Goal: Information Seeking & Learning: Learn about a topic

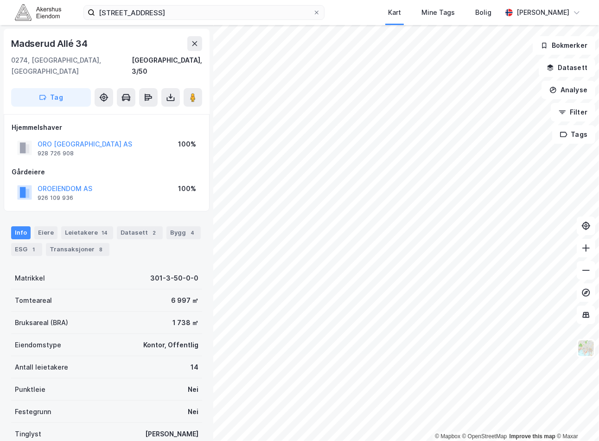
scroll to position [66, 0]
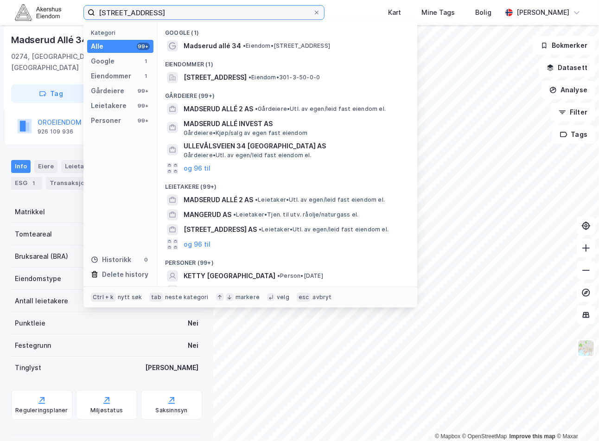
click at [140, 15] on input "[STREET_ADDRESS]" at bounding box center [204, 13] width 218 height 14
click at [140, 14] on input "[STREET_ADDRESS]" at bounding box center [204, 13] width 218 height 14
paste input "Gullhaugveien 1, 048"
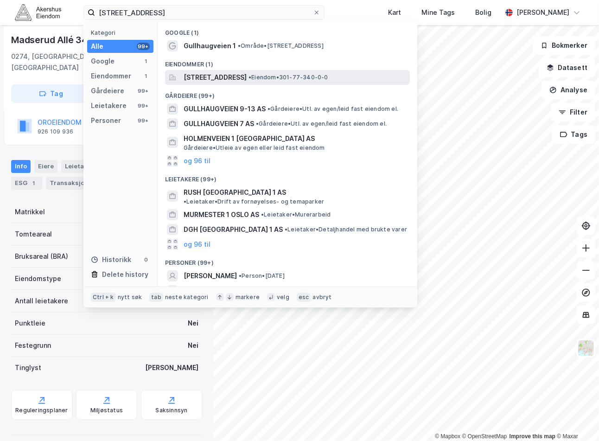
click at [247, 72] on span "[STREET_ADDRESS]" at bounding box center [215, 77] width 63 height 11
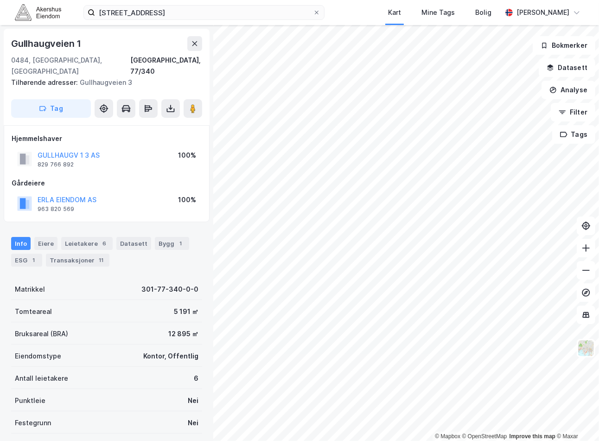
scroll to position [66, 0]
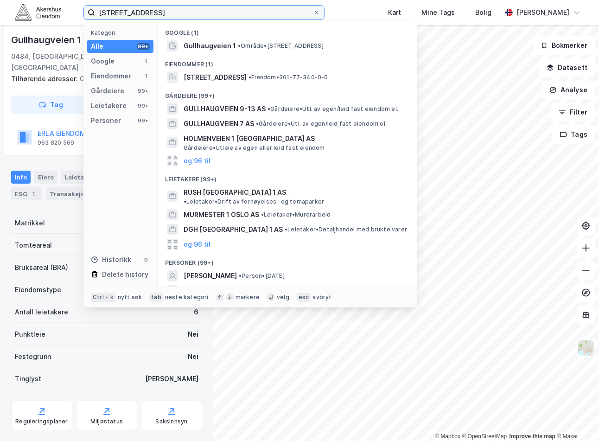
click at [141, 11] on input "[STREET_ADDRESS]" at bounding box center [204, 13] width 218 height 14
paste input "[STREET_ADDRESS]"
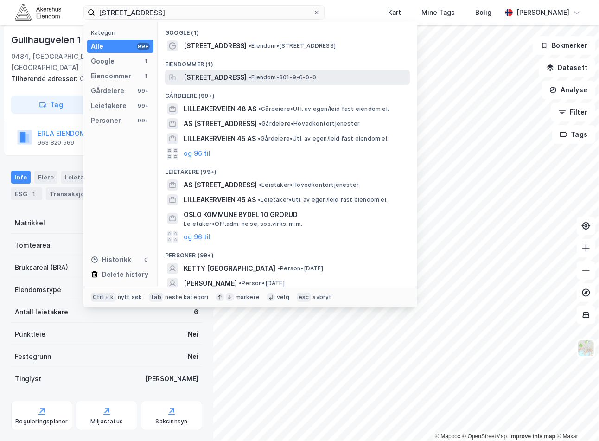
click at [255, 83] on div "[STREET_ADDRESS] • Eiendom • 301-9-6-0-0" at bounding box center [287, 77] width 245 height 15
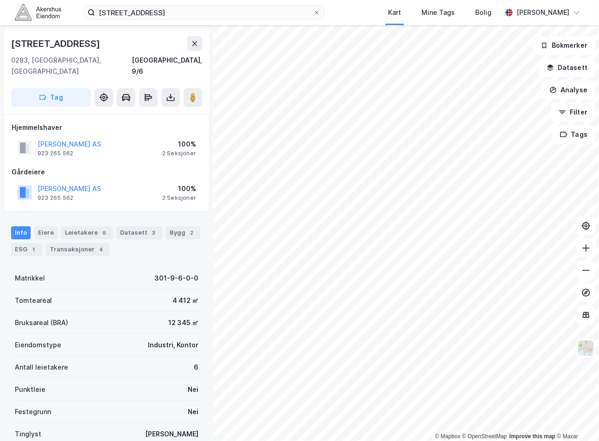
scroll to position [66, 0]
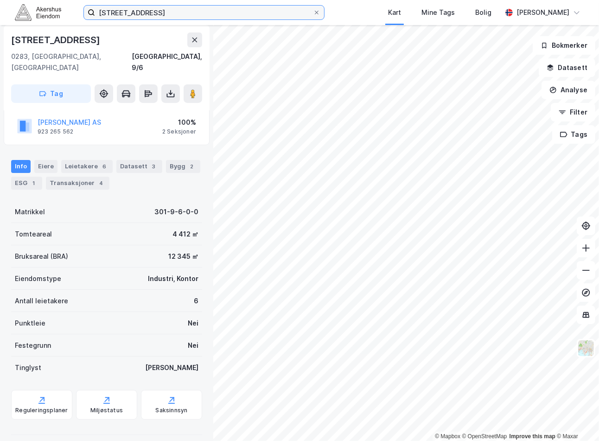
click at [204, 15] on input "[STREET_ADDRESS]" at bounding box center [204, 13] width 218 height 14
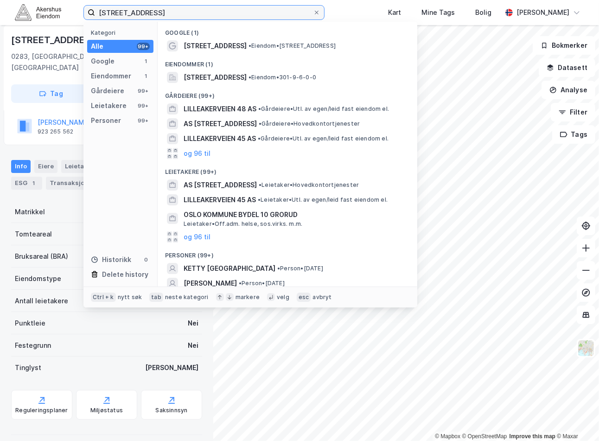
click at [204, 15] on input "[STREET_ADDRESS]" at bounding box center [204, 13] width 218 height 14
paste input "[PERSON_NAME][STREET_ADDRESS], 0161"
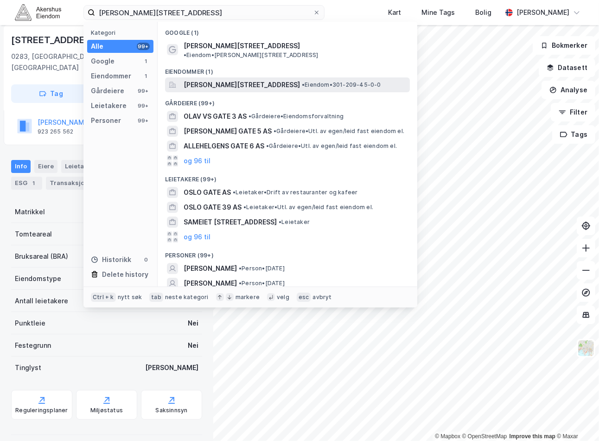
click at [243, 79] on span "[PERSON_NAME][STREET_ADDRESS]" at bounding box center [242, 84] width 116 height 11
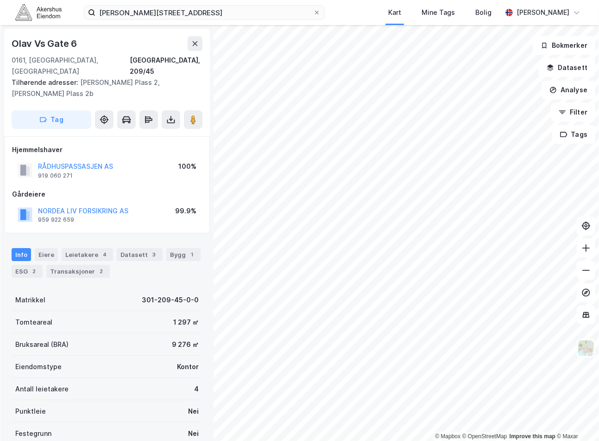
scroll to position [66, 0]
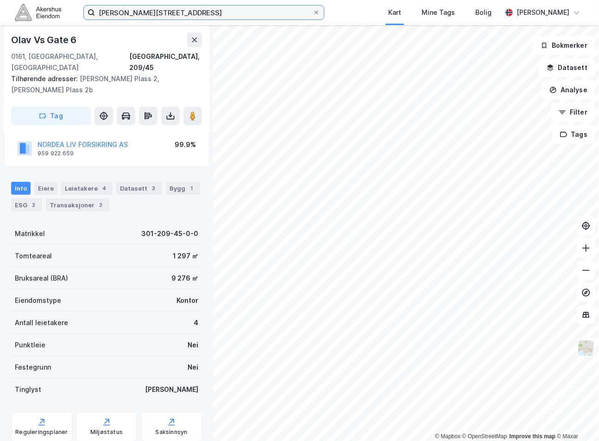
drag, startPoint x: 170, startPoint y: 18, endPoint x: 170, endPoint y: 12, distance: 5.6
click at [170, 17] on input "[PERSON_NAME][STREET_ADDRESS]" at bounding box center [204, 13] width 218 height 14
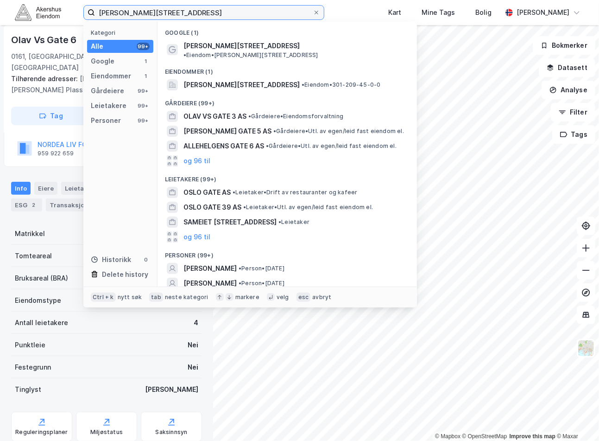
click at [170, 12] on input "[PERSON_NAME][STREET_ADDRESS]" at bounding box center [204, 13] width 218 height 14
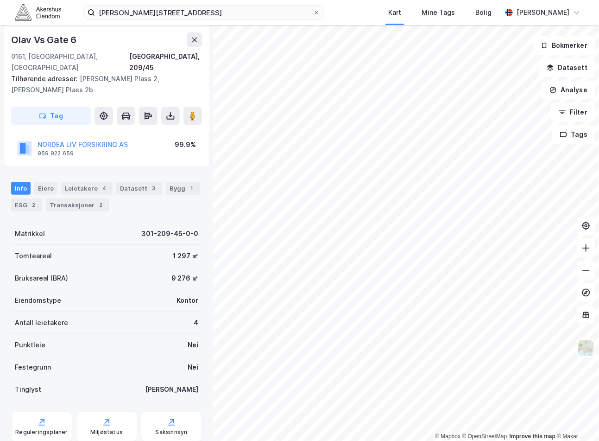
click at [332, 13] on div "[PERSON_NAME][STREET_ADDRESS] Kart Mine Tags Bolig [PERSON_NAME]" at bounding box center [299, 12] width 599 height 25
click at [84, 182] on div "Leietakere 4" at bounding box center [86, 188] width 51 height 13
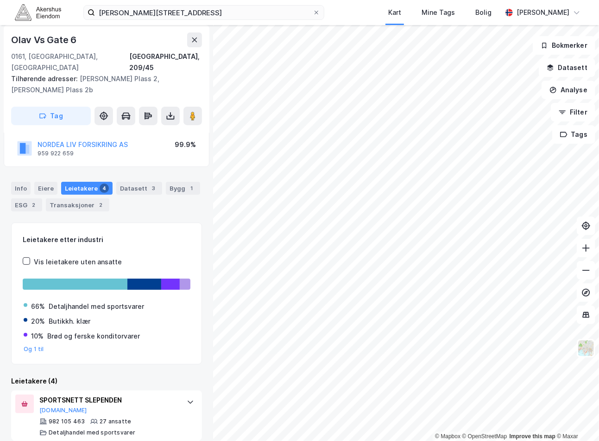
scroll to position [216, 0]
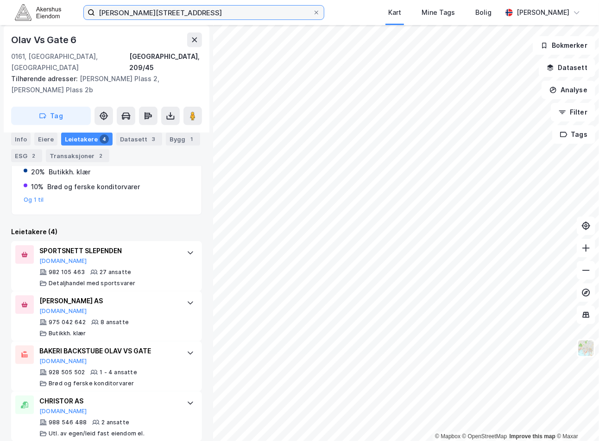
click at [164, 11] on input "[PERSON_NAME][STREET_ADDRESS]" at bounding box center [204, 13] width 218 height 14
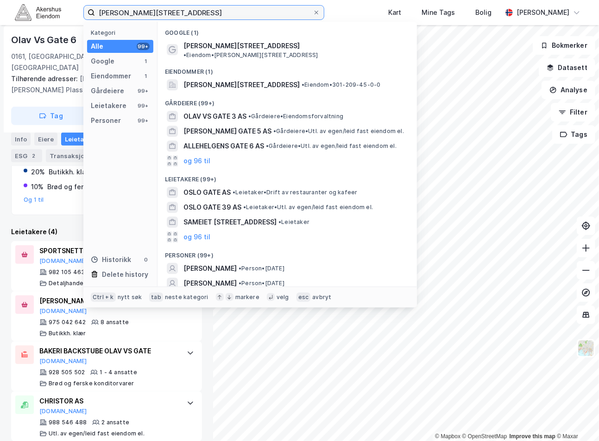
click at [164, 11] on input "[PERSON_NAME][STREET_ADDRESS]" at bounding box center [204, 13] width 218 height 14
paste input "[STREET_ADDRESS]"
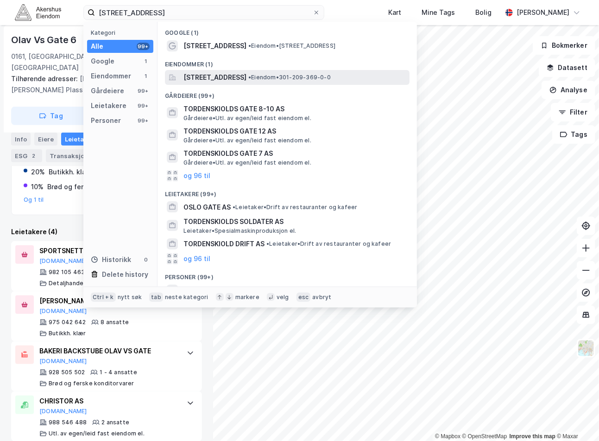
click at [247, 77] on span "[STREET_ADDRESS]" at bounding box center [215, 77] width 63 height 11
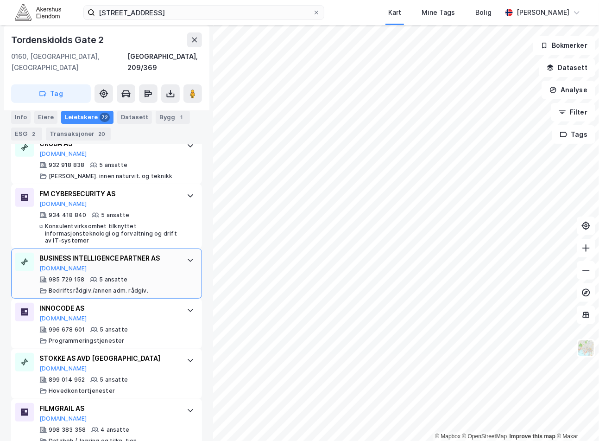
scroll to position [1911, 0]
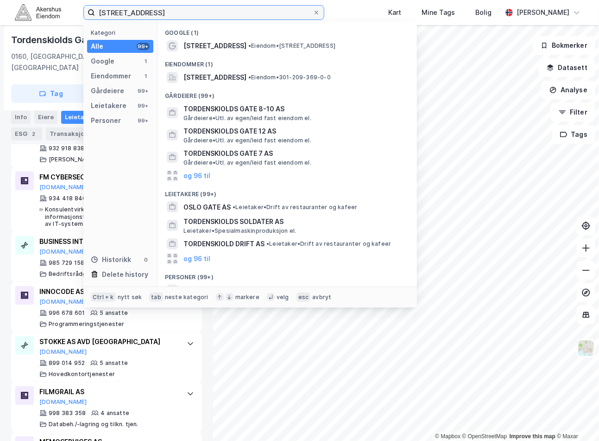
click at [209, 17] on input "[STREET_ADDRESS]" at bounding box center [204, 13] width 218 height 14
click at [207, 17] on input "[STREET_ADDRESS]" at bounding box center [204, 13] width 218 height 14
click at [206, 16] on input "[STREET_ADDRESS]" at bounding box center [204, 13] width 218 height 14
paste input "[DEMOGRAPHIC_DATA] [STREET_ADDRESS]"
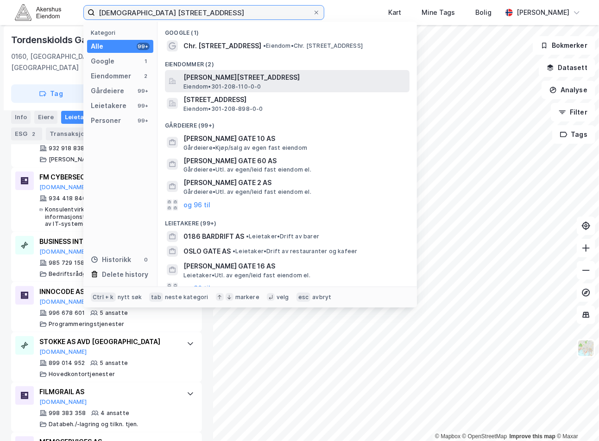
type input "[DEMOGRAPHIC_DATA] [STREET_ADDRESS]"
click at [267, 80] on span "[PERSON_NAME][STREET_ADDRESS]" at bounding box center [295, 77] width 222 height 11
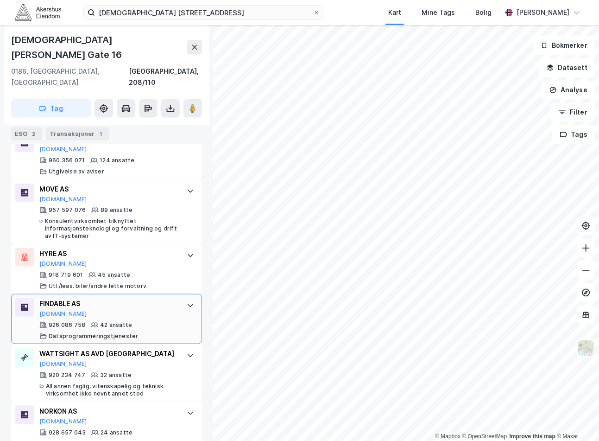
scroll to position [468, 0]
